Goal: Task Accomplishment & Management: Manage account settings

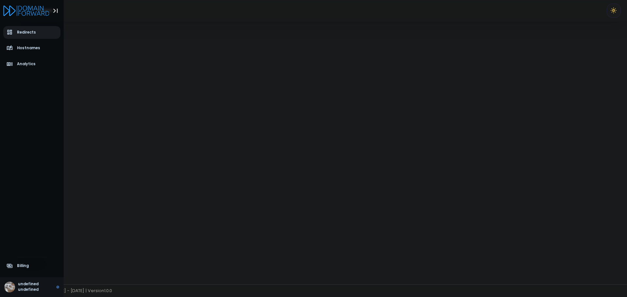
click at [9, 32] on icon "aside-dashboard" at bounding box center [9, 32] width 5 height 5
click at [25, 12] on icon "Logo" at bounding box center [26, 11] width 46 height 10
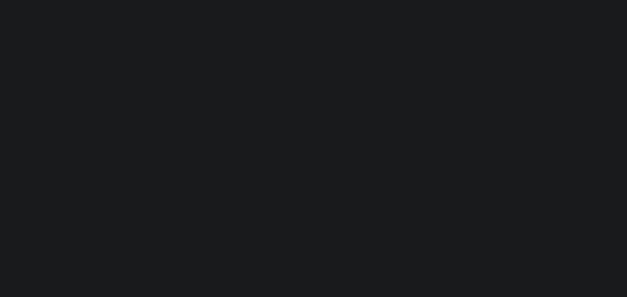
select select "**"
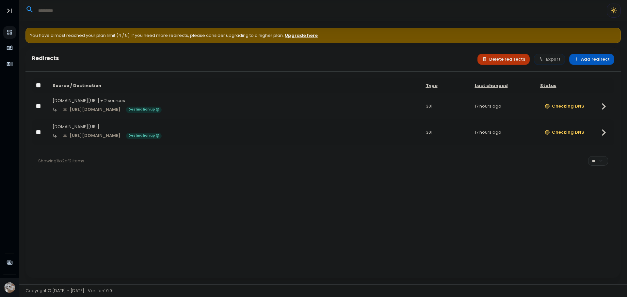
click at [509, 57] on button "Delete redirects" at bounding box center [503, 59] width 53 height 11
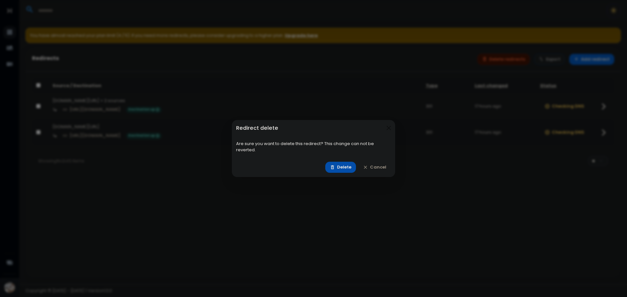
click at [353, 167] on button "Delete" at bounding box center [340, 167] width 31 height 11
click at [346, 169] on button "Delete" at bounding box center [340, 167] width 31 height 11
click at [389, 127] on button "Close" at bounding box center [389, 128] width 8 height 8
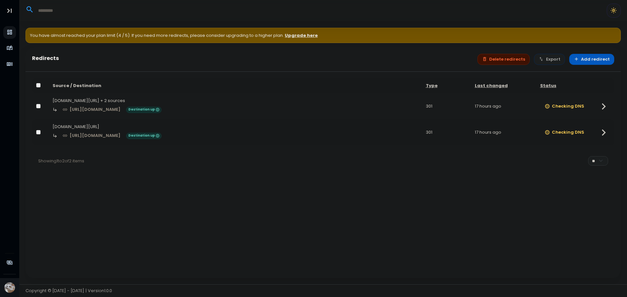
click at [290, 213] on div "Source / Destination Type Last changed Status [DOMAIN_NAME][URL] + 2 sources [U…" at bounding box center [322, 175] width 595 height 207
click at [284, 209] on div "Source / Destination Type Last changed Status [DOMAIN_NAME][URL] + 2 sources [U…" at bounding box center [322, 175] width 595 height 207
